Goal: Entertainment & Leisure: Consume media (video, audio)

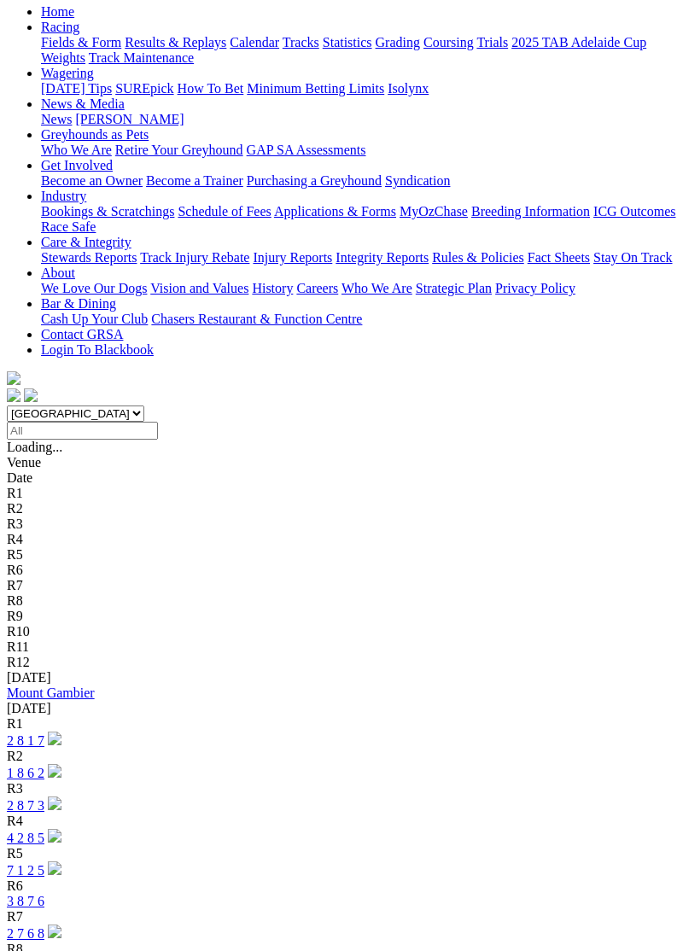
scroll to position [196, 0]
